Goal: Transaction & Acquisition: Purchase product/service

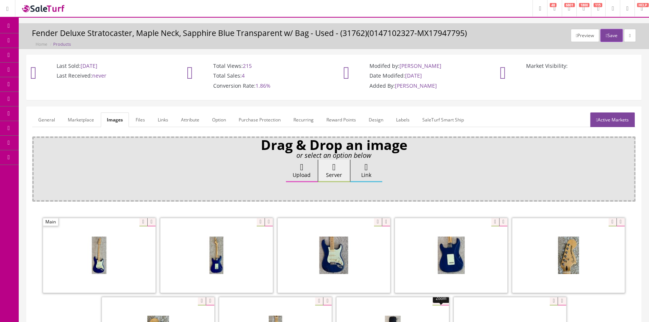
click at [37, 69] on link "POS Console" at bounding box center [58, 70] width 79 height 15
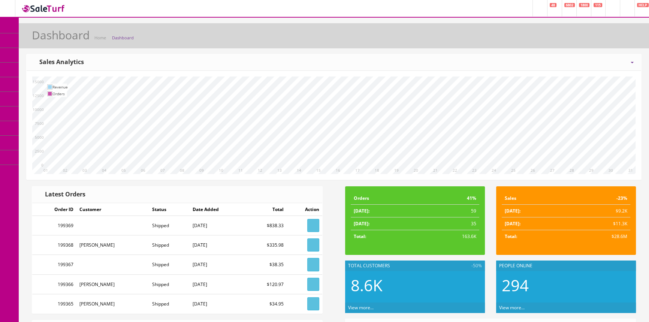
click at [52, 74] on link "POS Console" at bounding box center [58, 70] width 79 height 15
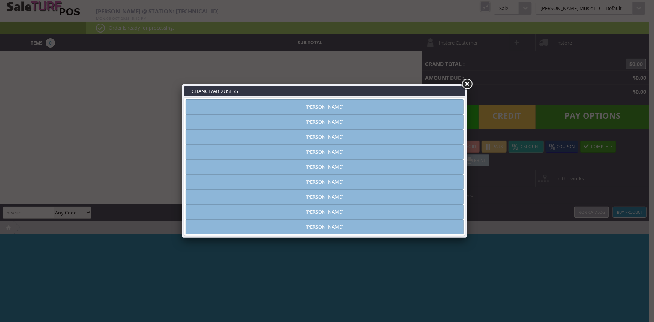
type input "amber helgren"
click at [331, 216] on link "Vincent VanBebber" at bounding box center [324, 211] width 278 height 15
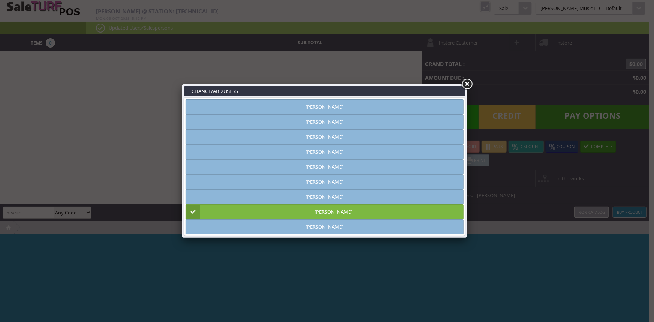
click at [471, 85] on link at bounding box center [466, 84] width 13 height 13
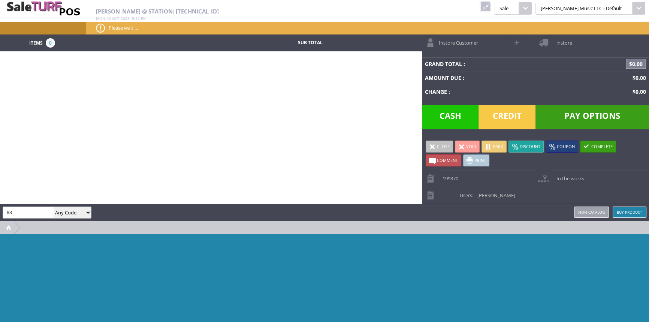
type input "8"
type input "UPC-A"
drag, startPoint x: 30, startPoint y: 232, endPoint x: 341, endPoint y: 84, distance: 344.2
click at [342, 83] on div "Items 0 Sub Total Instore Customer instore Grand Total : $0.00 Amount Due : $0.…" at bounding box center [324, 190] width 649 height 312
click at [34, 208] on input "UPC-A" at bounding box center [28, 212] width 51 height 11
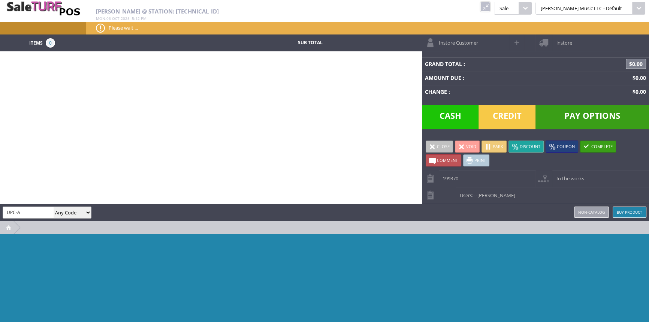
click at [34, 208] on input "UPC-A" at bounding box center [28, 212] width 51 height 11
click at [170, 183] on div "Items 0 Sub Total Instore Customer instore Grand Total : $0.00 Amount Due : $0.…" at bounding box center [324, 190] width 649 height 312
type input "UPc"
click at [490, 8] on link at bounding box center [485, 7] width 10 height 10
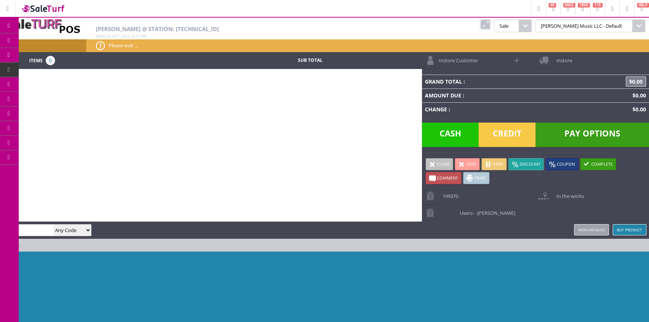
click at [52, 41] on span "Products" at bounding box center [55, 40] width 20 height 7
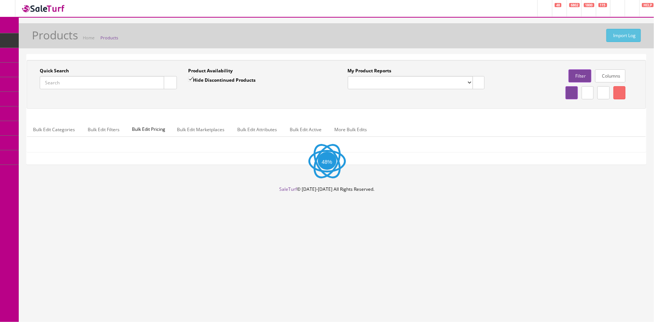
click at [63, 78] on input "Quick Search" at bounding box center [102, 82] width 124 height 13
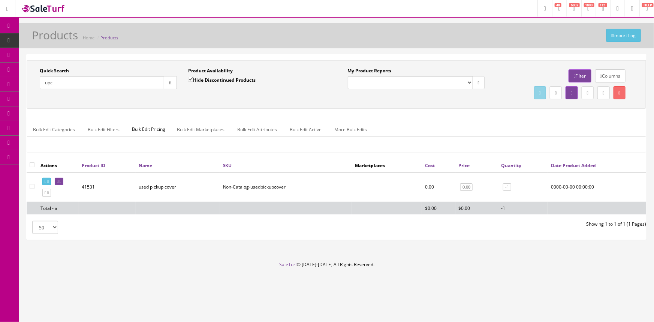
type input "upc"
click at [206, 79] on label "Hide Discontinued Products" at bounding box center [221, 79] width 67 height 7
click at [193, 79] on input "Hide Discontinued Products" at bounding box center [190, 79] width 5 height 5
checkbox input "false"
click at [105, 72] on div "Quick Search upc" at bounding box center [108, 78] width 137 height 22
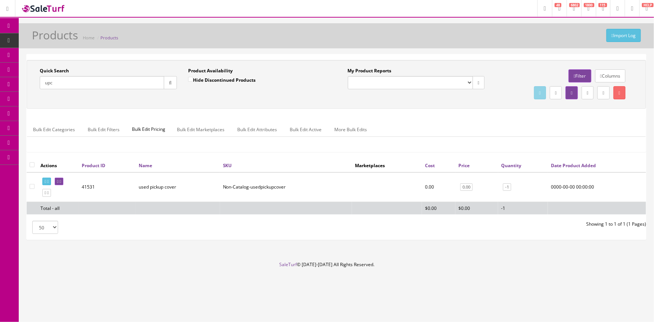
click at [103, 84] on input "upc" at bounding box center [102, 82] width 124 height 13
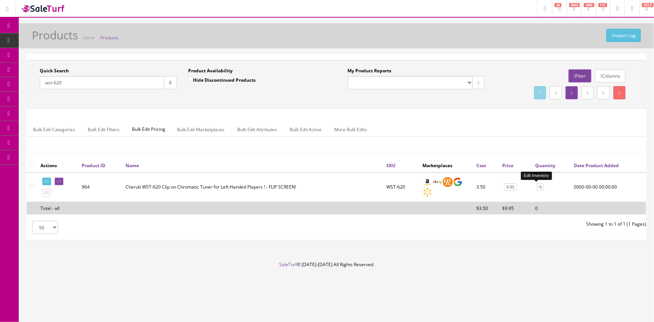
type input "wst-620"
click at [537, 187] on link "0" at bounding box center [540, 187] width 7 height 8
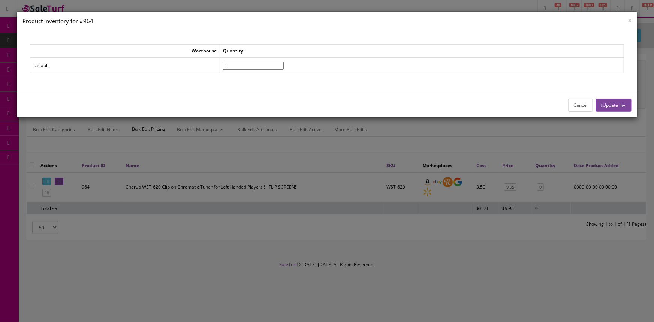
type input"] "1"
click at [284, 63] on input"] "1" at bounding box center [253, 65] width 61 height 9
click at [623, 108] on button "Update Inv." at bounding box center [614, 105] width 36 height 13
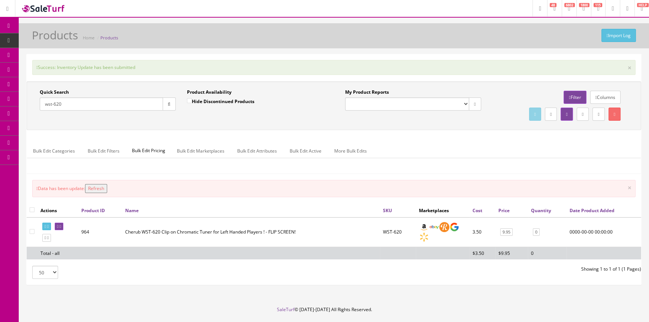
click at [63, 72] on span "POS Console" at bounding box center [58, 69] width 27 height 6
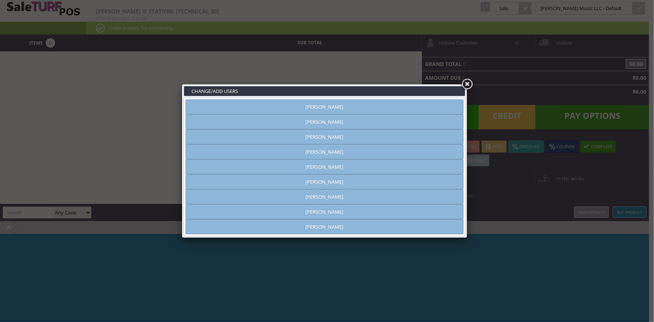
type input "[PERSON_NAME]"
click at [270, 206] on link "[PERSON_NAME]" at bounding box center [324, 211] width 278 height 15
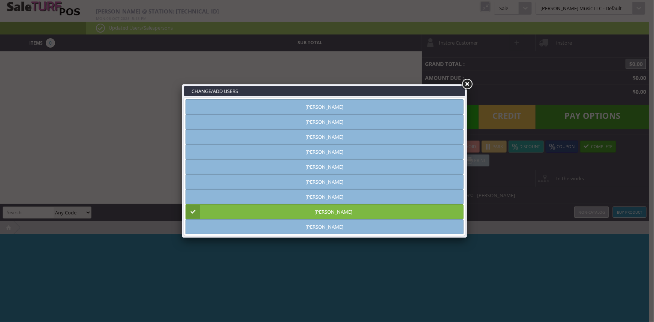
click at [465, 80] on link at bounding box center [466, 84] width 13 height 13
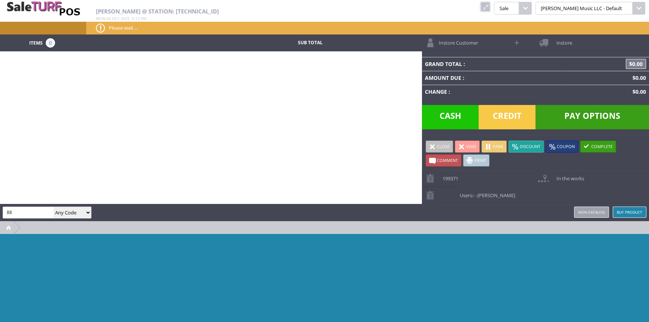
type input "8"
type input "WST"
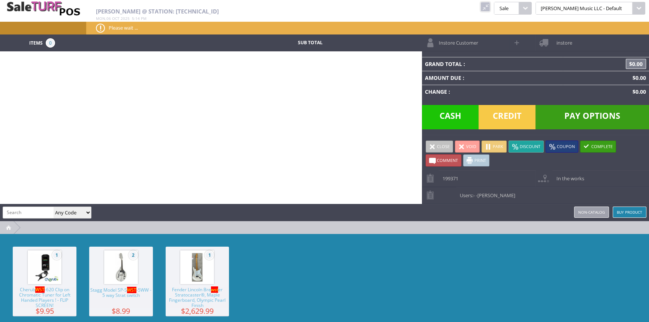
click at [30, 284] on span "1" at bounding box center [45, 267] width 64 height 41
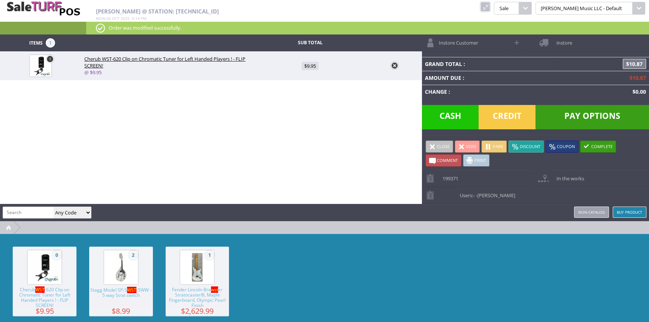
click at [440, 123] on span "Cash" at bounding box center [450, 117] width 57 height 24
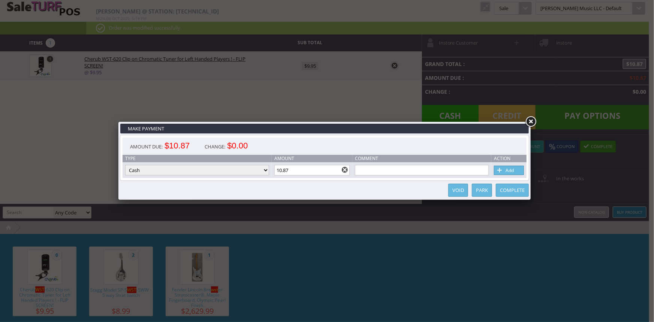
click at [298, 164] on td "Amount 10.87" at bounding box center [312, 170] width 81 height 16
click at [298, 165] on input "10.87" at bounding box center [312, 170] width 76 height 10
click at [501, 171] on span at bounding box center [499, 170] width 7 height 8
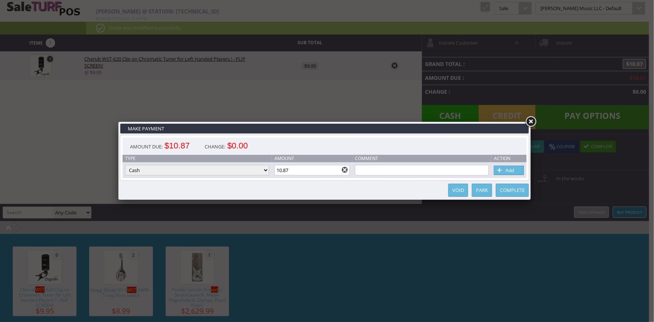
type input "0"
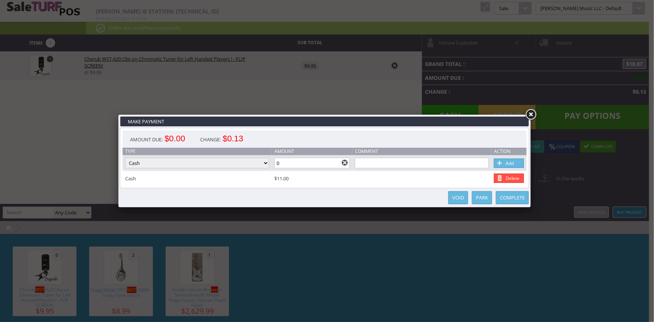
click at [506, 202] on link "Complete" at bounding box center [512, 197] width 33 height 13
